Goal: Transaction & Acquisition: Purchase product/service

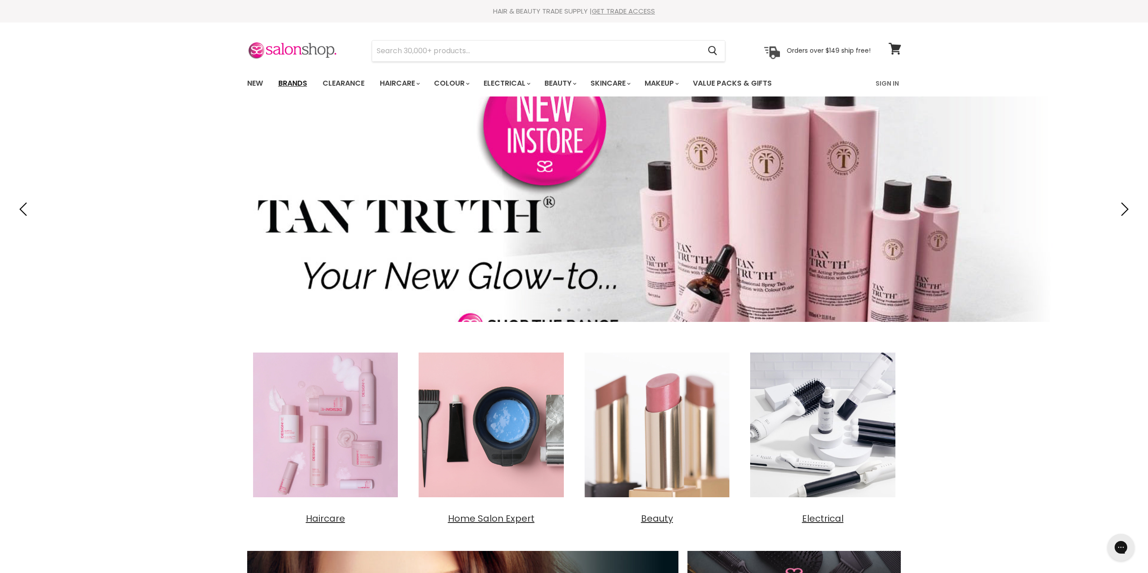
click at [297, 83] on link "Brands" at bounding box center [293, 83] width 42 height 19
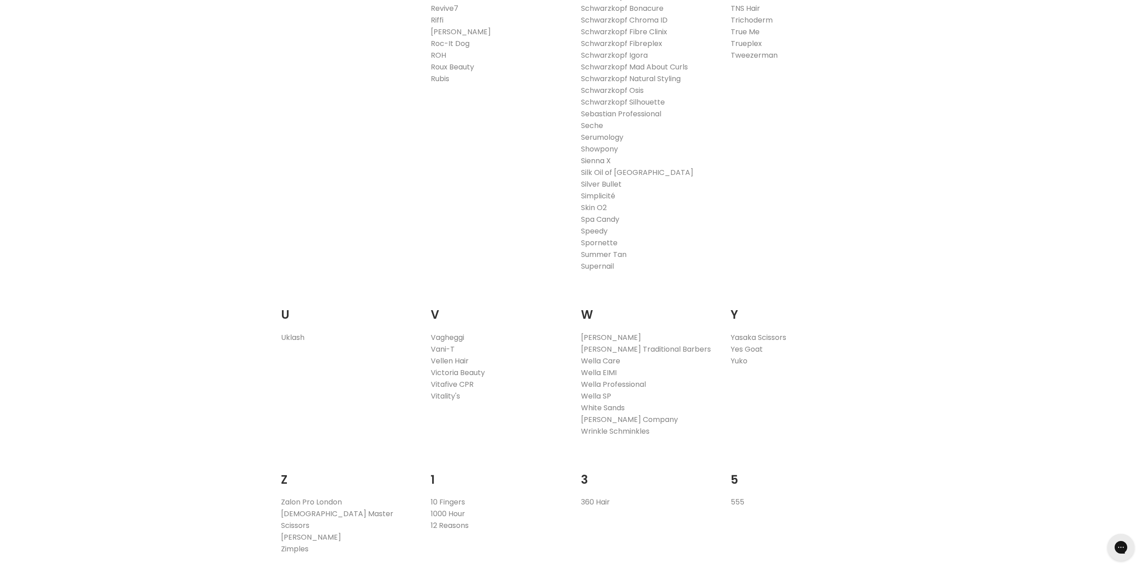
scroll to position [1579, 0]
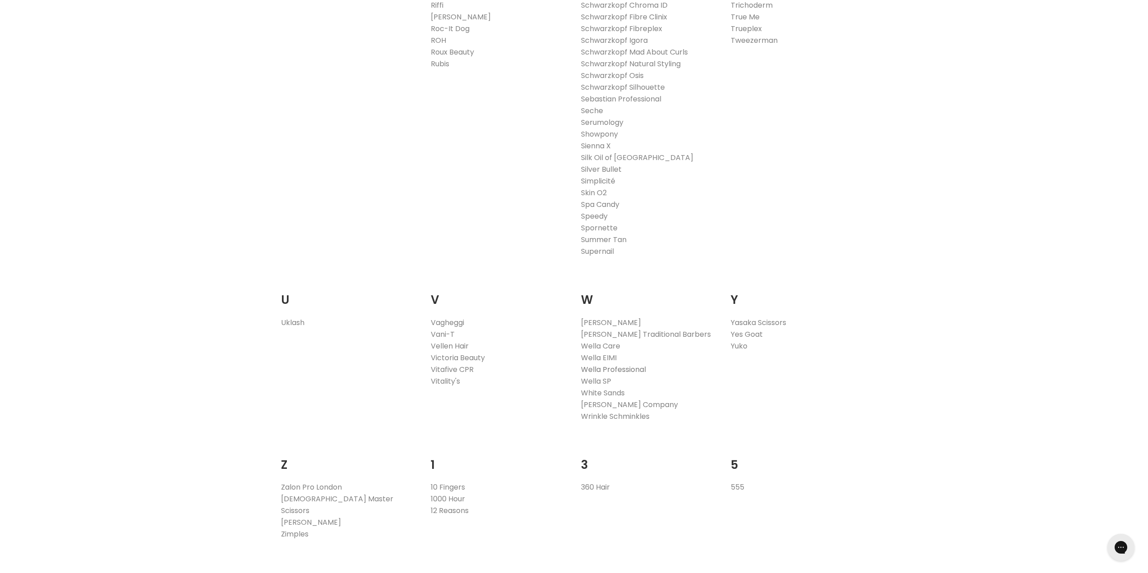
click at [598, 371] on link "Wella Professional" at bounding box center [613, 370] width 65 height 10
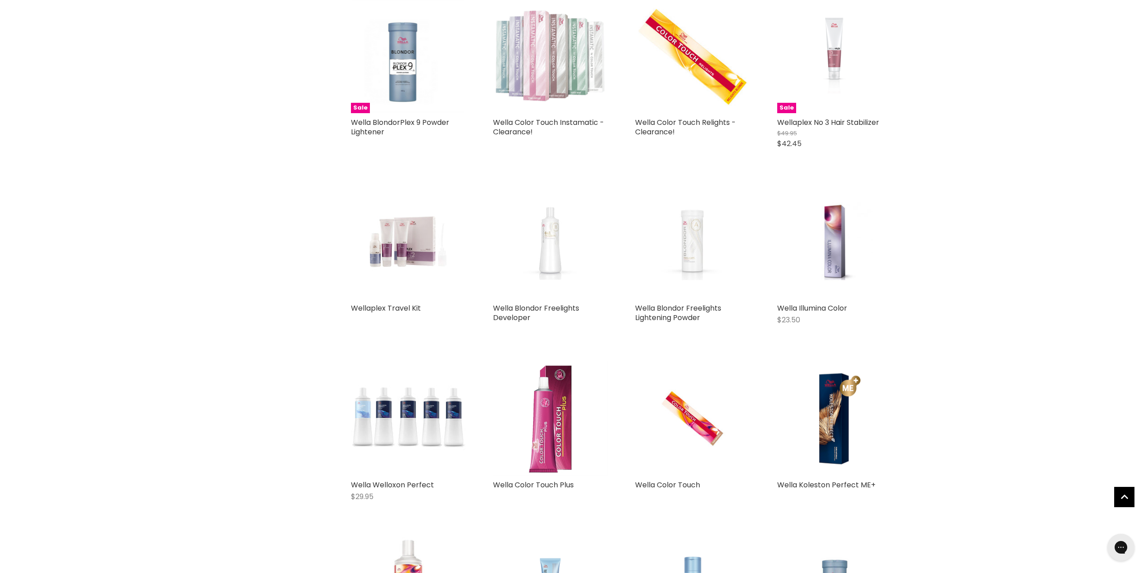
scroll to position [1624, 0]
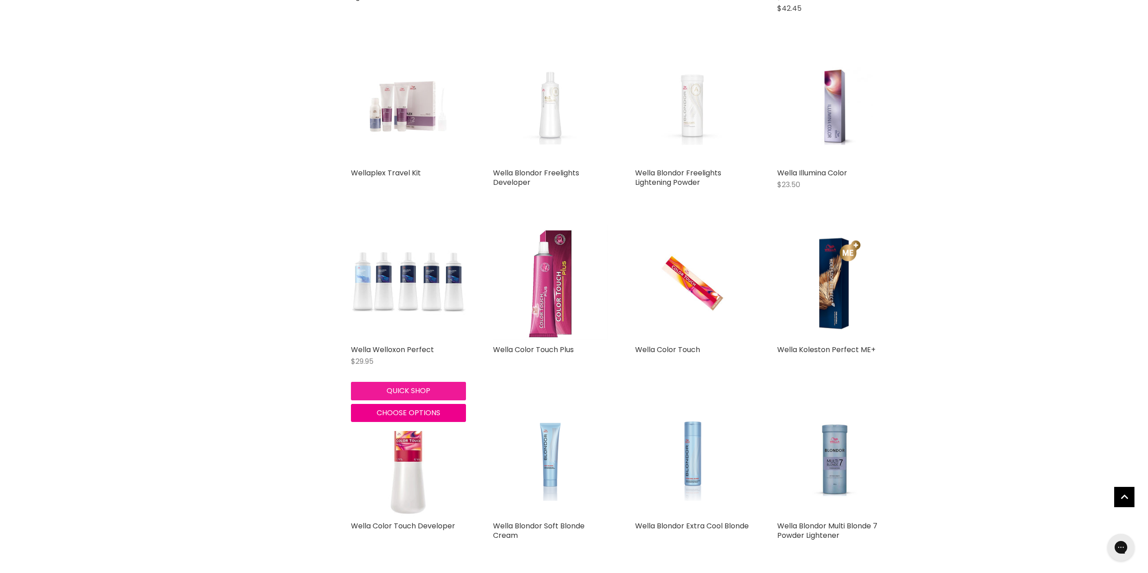
click at [416, 390] on button "Quick shop" at bounding box center [408, 391] width 115 height 18
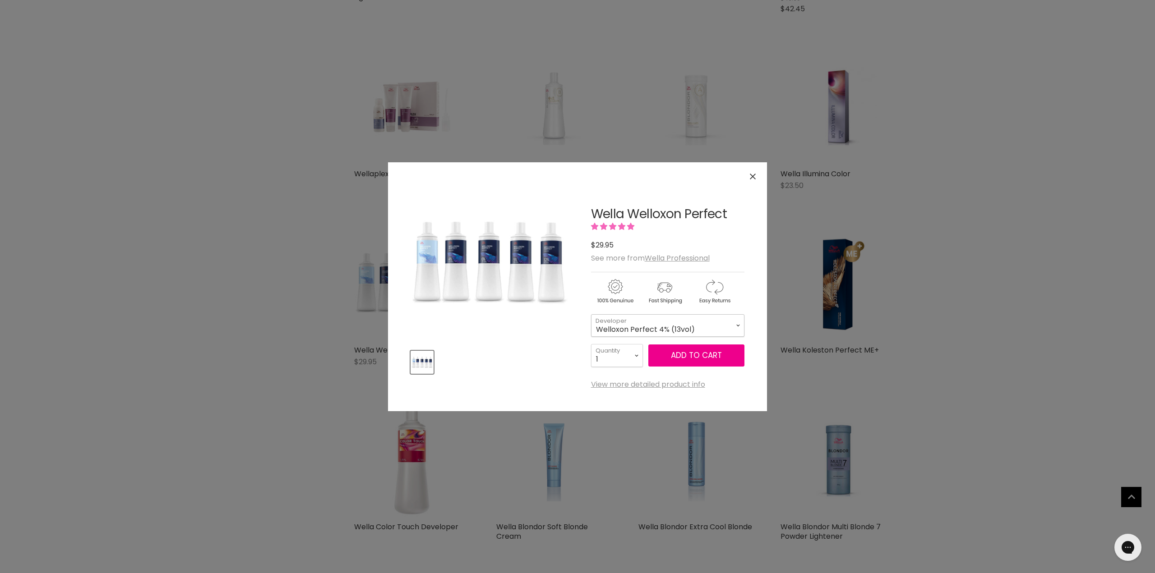
click at [679, 327] on select "Welloxon Perfect 4% (13vol) Welloxon Perfect Pastel 1.9% (6vol) Welloxon Perfec…" at bounding box center [667, 325] width 153 height 23
click at [591, 314] on select "Welloxon Perfect 4% (13vol) Welloxon Perfect Pastel 1.9% (6vol) Welloxon Perfec…" at bounding box center [667, 325] width 153 height 23
select select "Welloxon Perfect 6% (20vol)"
click at [700, 351] on button "Add to cart" at bounding box center [696, 356] width 96 height 23
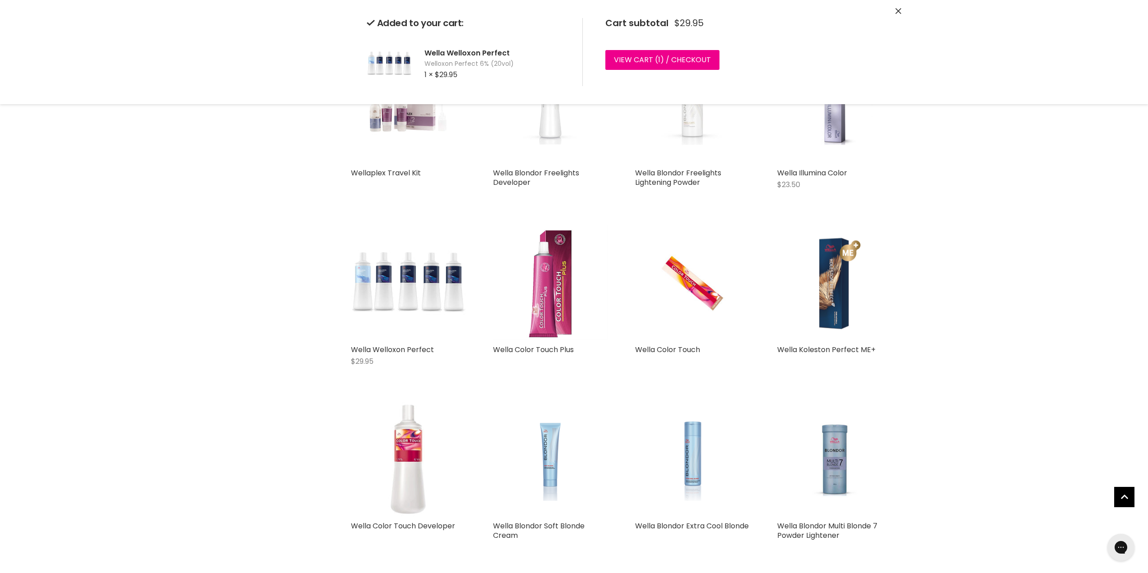
click at [838, 290] on img "Main content" at bounding box center [834, 283] width 115 height 115
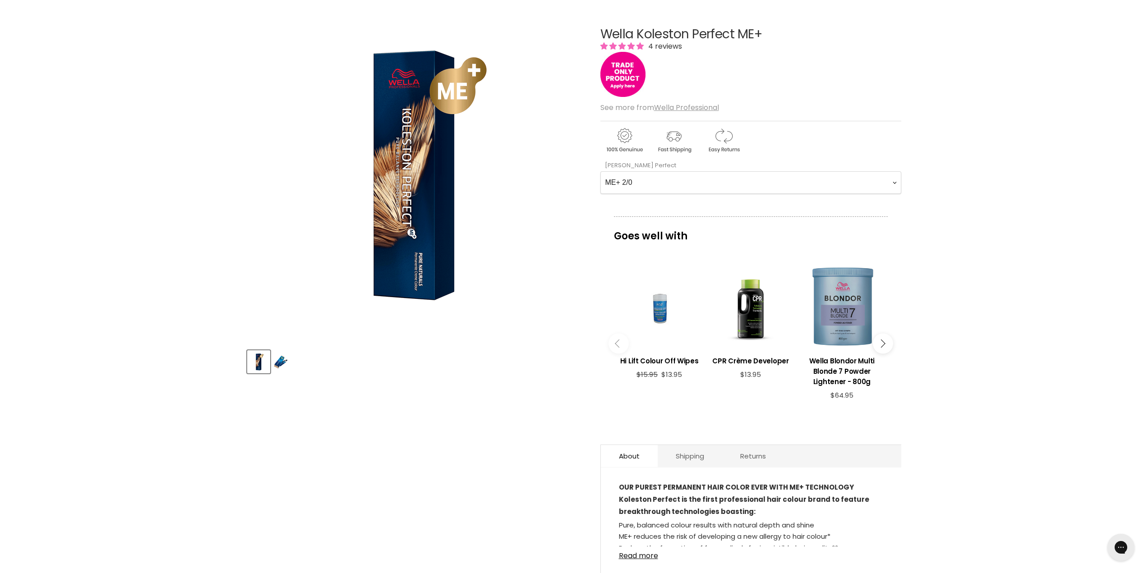
scroll to position [90, 0]
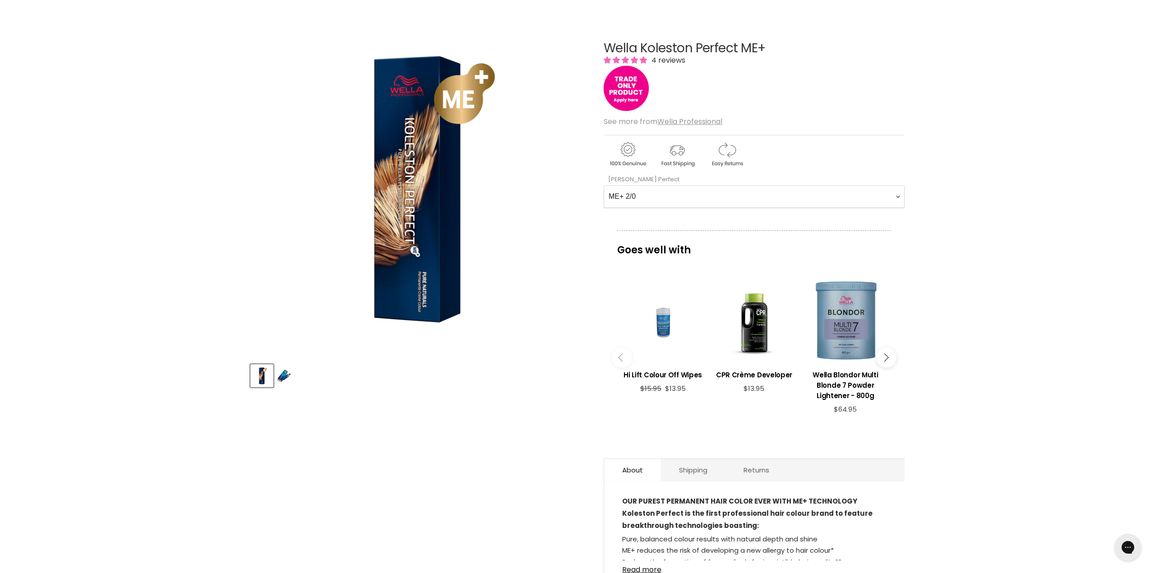
click at [441, 244] on img "Wella Koleston Perfect ME+ image. Click or Scroll to Zoom." at bounding box center [418, 186] width 337 height 337
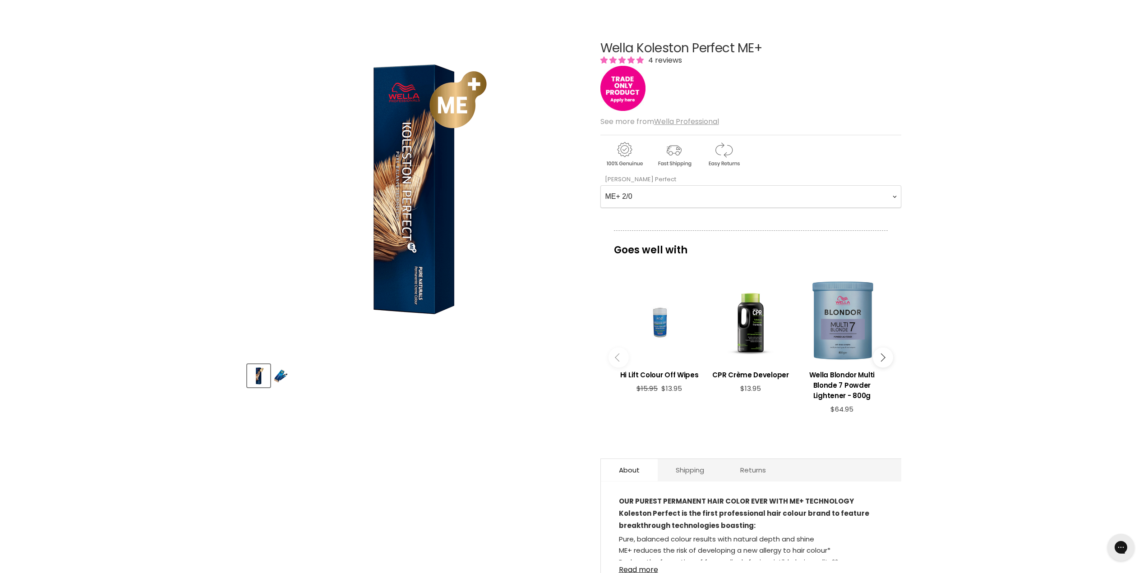
click at [893, 199] on Perfect-0-0 "ME+ 2/0 ME+ 2/8 ME+ 33/0 ME+ 33/66 ME+ 44/0 ME+ 44/55 ME+ 44/65 4/71 ME+ 4/77 M…" at bounding box center [751, 196] width 301 height 23
select Perfect-0-0 "ME+ 55/0"
click at [601, 185] on Perfect-0-0 "ME+ 2/0 ME+ 2/8 ME+ 33/0 ME+ 33/66 ME+ 44/0 ME+ 44/55 ME+ 44/65 4/71 ME+ 4/77 M…" at bounding box center [751, 196] width 301 height 23
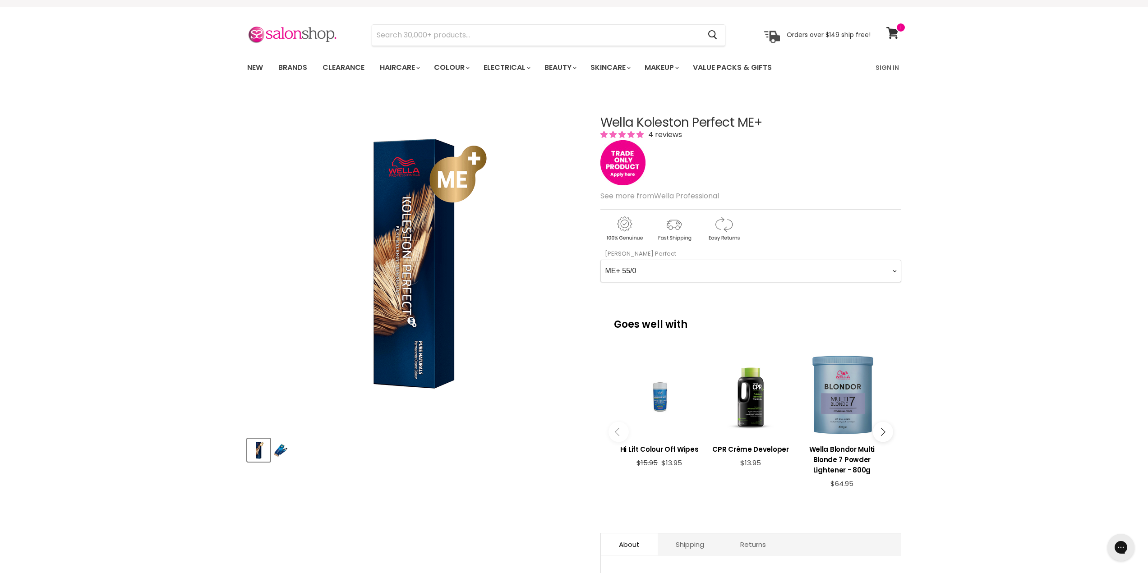
scroll to position [0, 0]
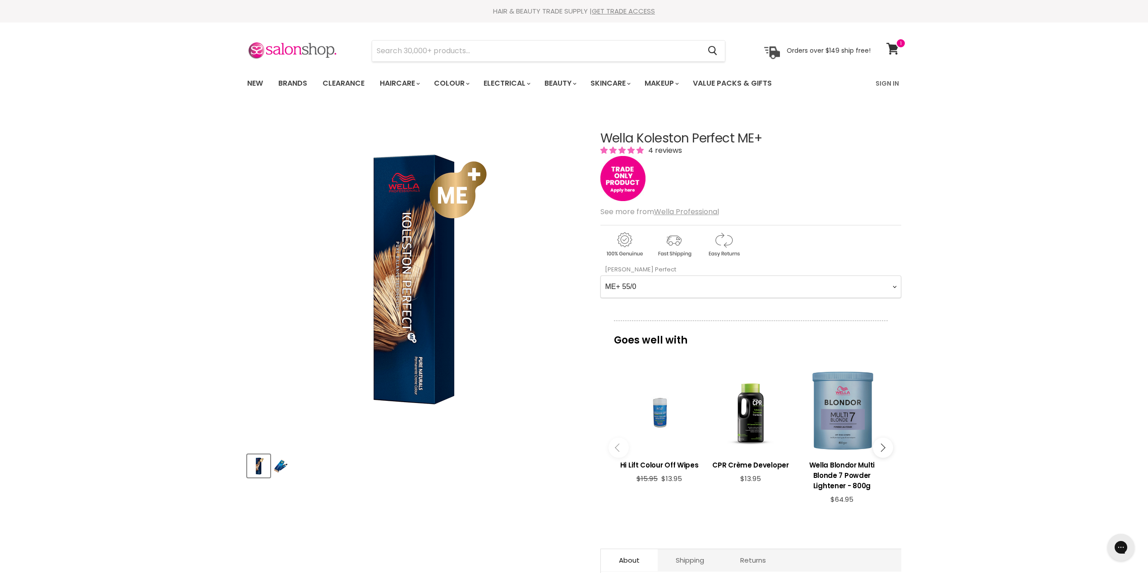
click at [661, 285] on Perfect-0-0 "ME+ 2/0 ME+ 2/8 ME+ 33/0 ME+ 33/66 ME+ 44/0 ME+ 44/55 ME+ 44/65 4/71 ME+ 4/77 M…" at bounding box center [751, 287] width 301 height 23
click at [601, 276] on Perfect-0-0 "ME+ 2/0 ME+ 2/8 ME+ 33/0 ME+ 33/66 ME+ 44/0 ME+ 44/55 ME+ 44/65 4/71 ME+ 4/77 M…" at bounding box center [751, 287] width 301 height 23
click at [883, 444] on icon "Main content" at bounding box center [881, 448] width 8 height 8
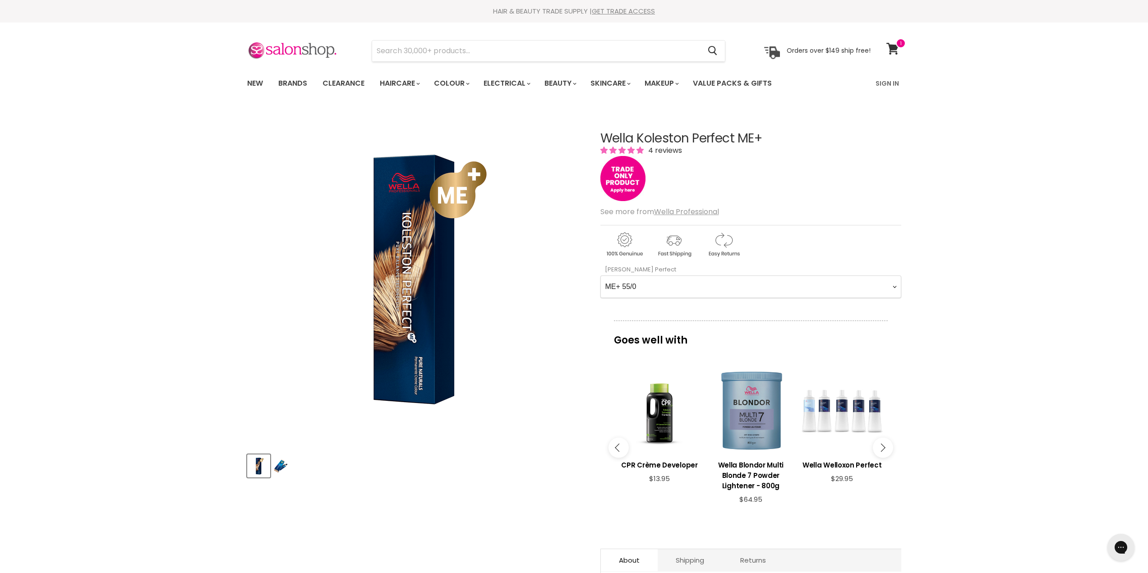
click at [883, 444] on icon "Main content" at bounding box center [881, 448] width 8 height 8
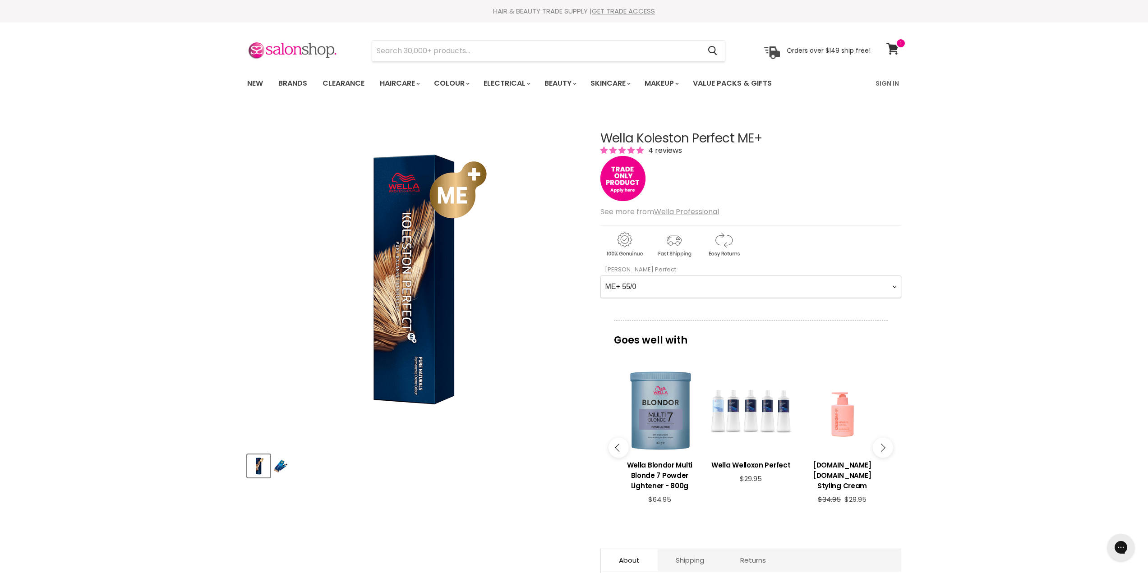
scroll to position [271, 0]
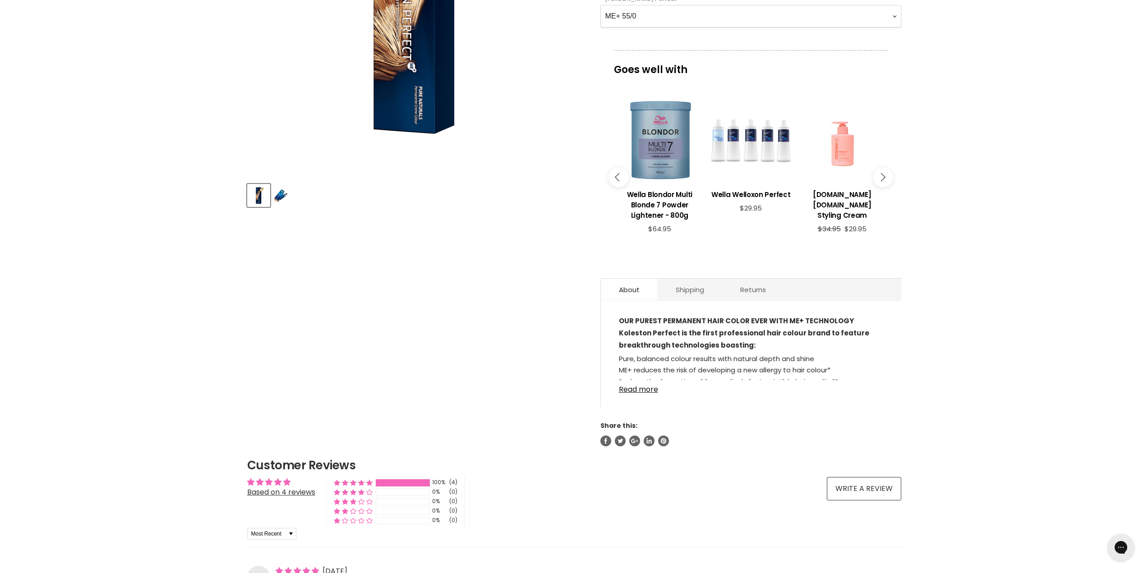
click at [630, 279] on link "About" at bounding box center [629, 290] width 57 height 22
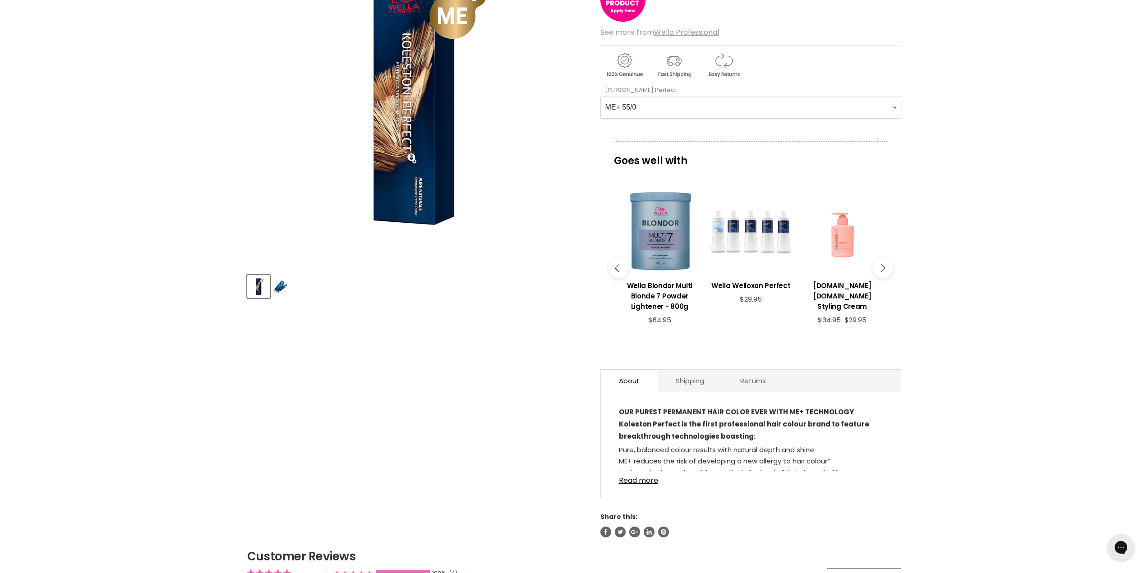
scroll to position [0, 0]
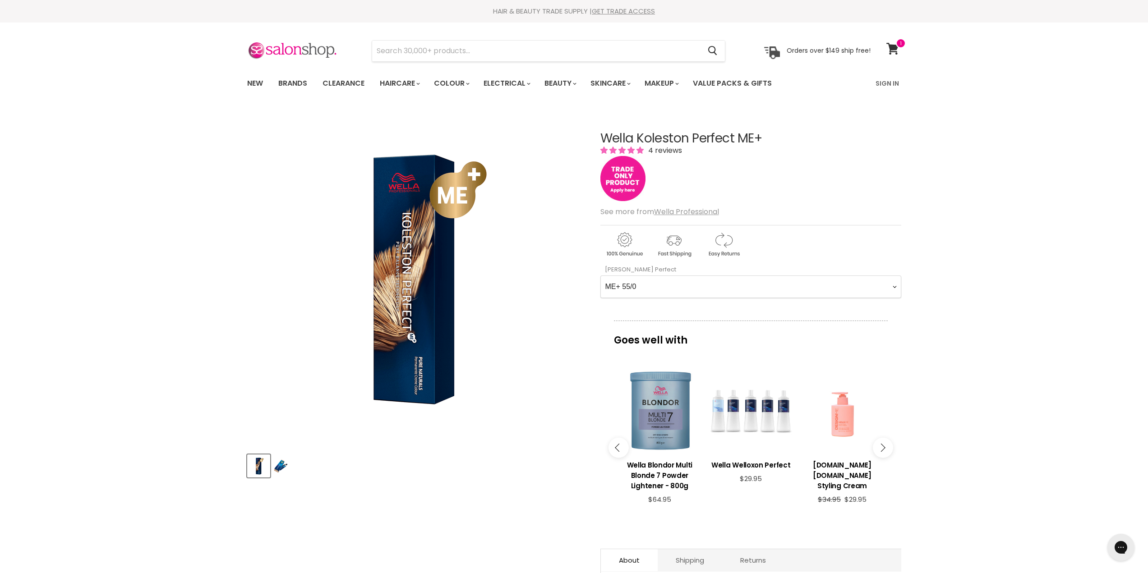
click at [628, 183] on img "Main content" at bounding box center [623, 178] width 45 height 45
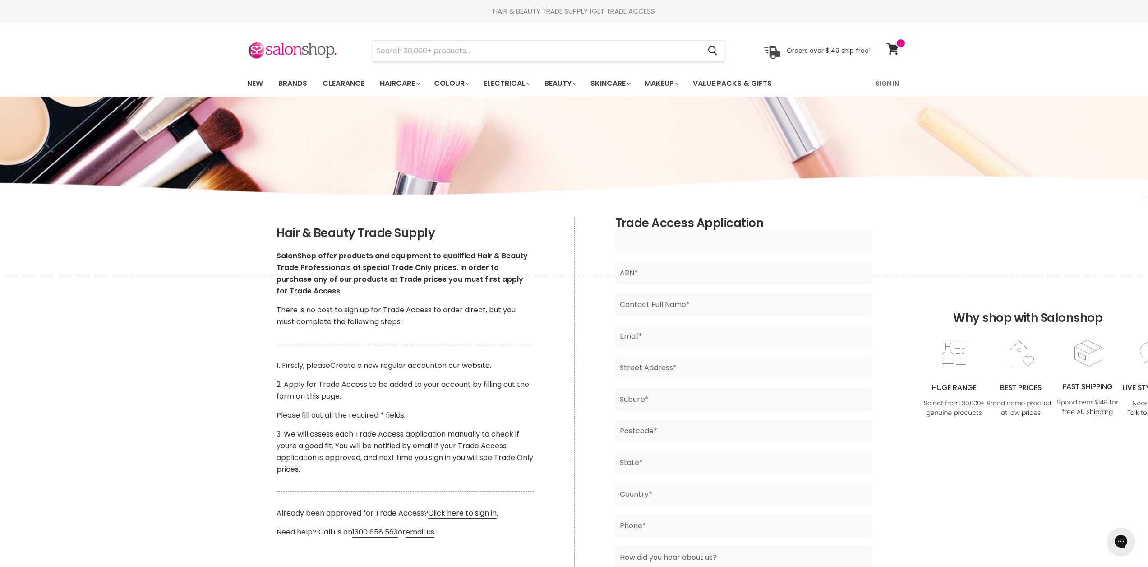
click at [690, 242] on input "Main content" at bounding box center [743, 241] width 257 height 23
